Goal: Task Accomplishment & Management: Complete application form

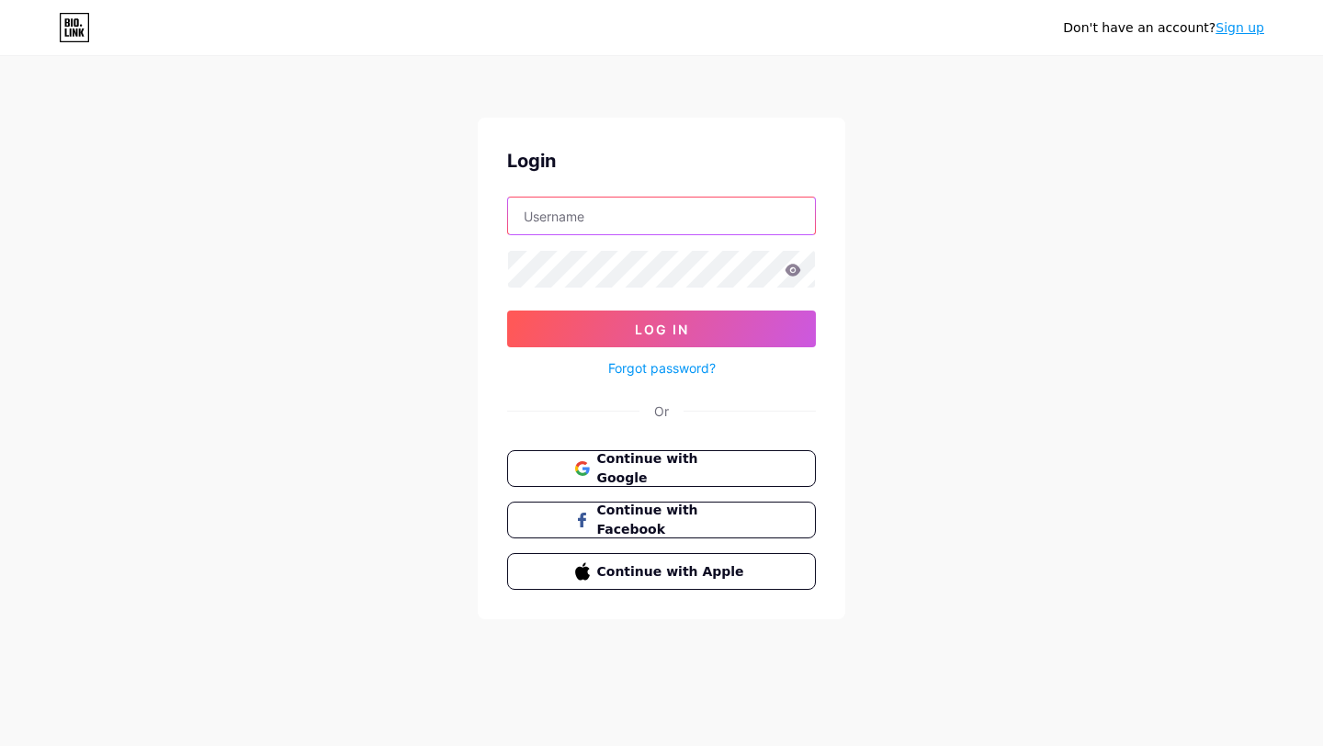
type input "[EMAIL_ADDRESS][DOMAIN_NAME]"
click at [625, 483] on button "Continue with Google" at bounding box center [660, 469] width 313 height 38
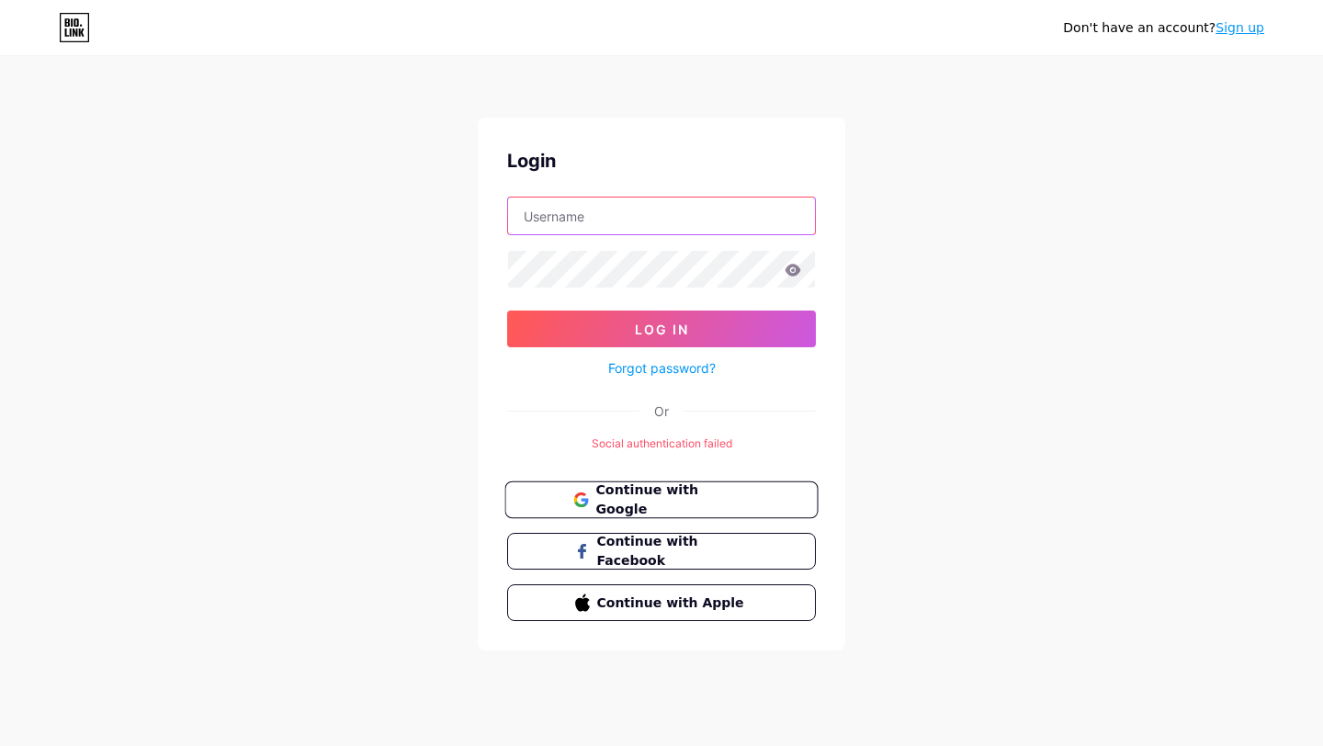
type input "[EMAIL_ADDRESS][DOMAIN_NAME]"
click at [721, 502] on span "Continue with Google" at bounding box center [671, 501] width 153 height 40
type input "[EMAIL_ADDRESS][DOMAIN_NAME]"
click at [663, 552] on span "Continue with Facebook" at bounding box center [671, 552] width 153 height 40
